Goal: Register for event/course

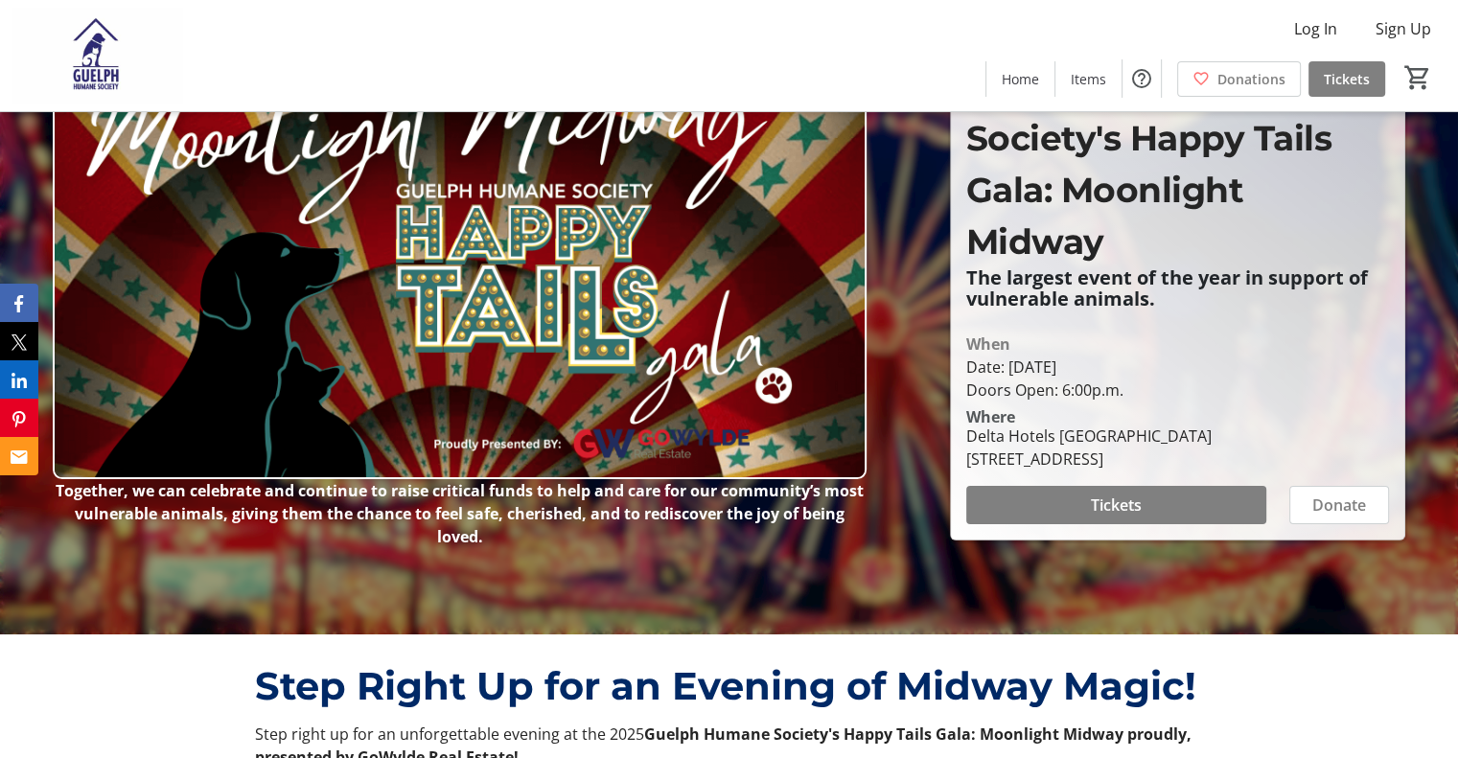
scroll to position [96, 0]
